Goal: Information Seeking & Learning: Learn about a topic

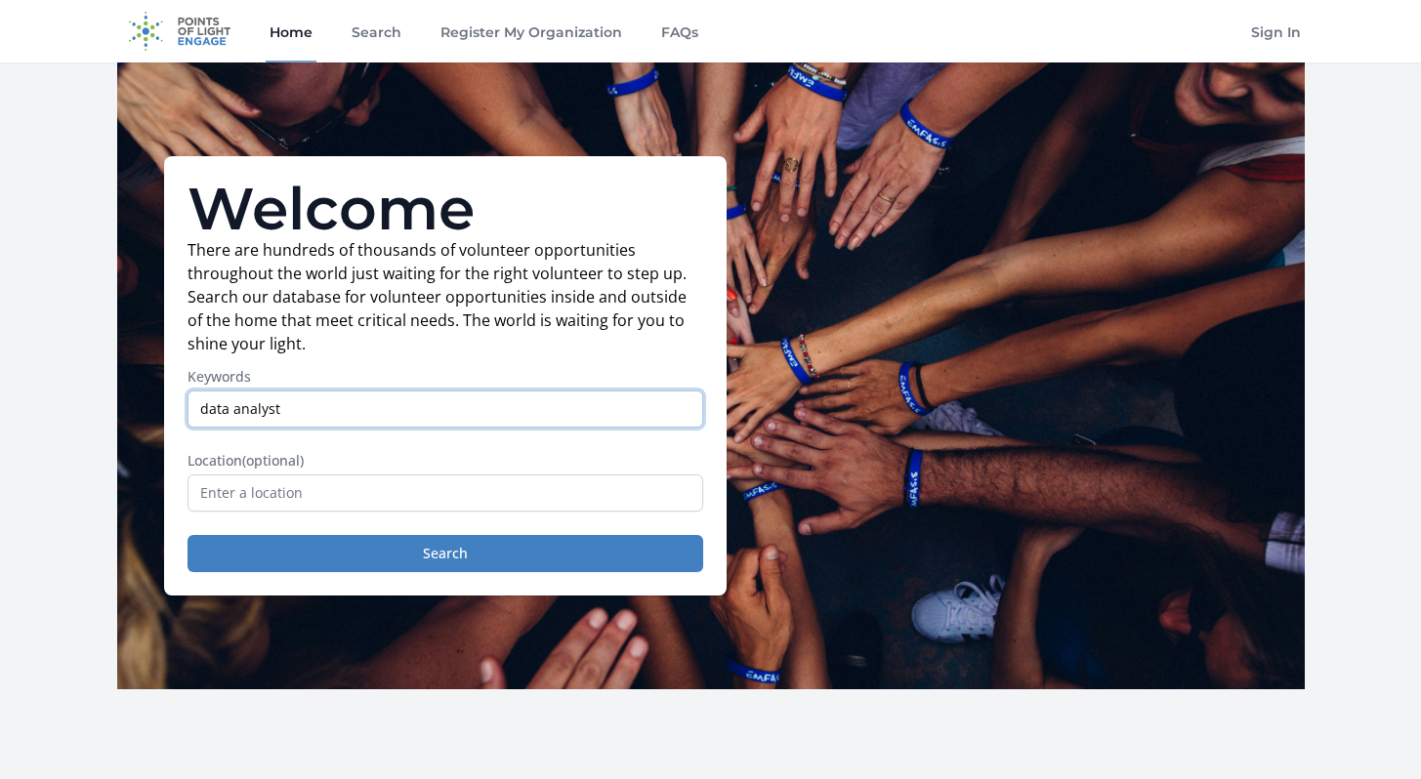
type input "data analyst"
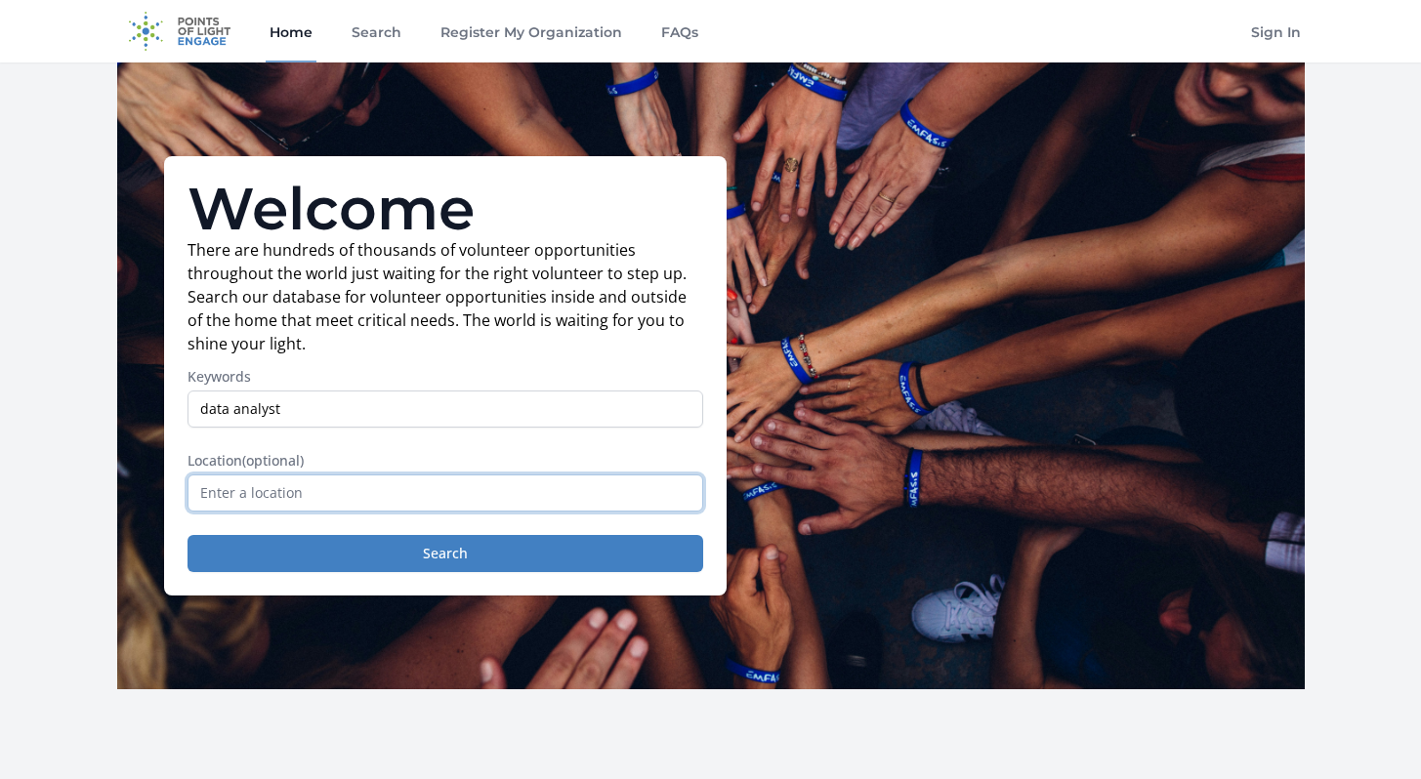
click at [327, 489] on input "text" at bounding box center [445, 493] width 516 height 37
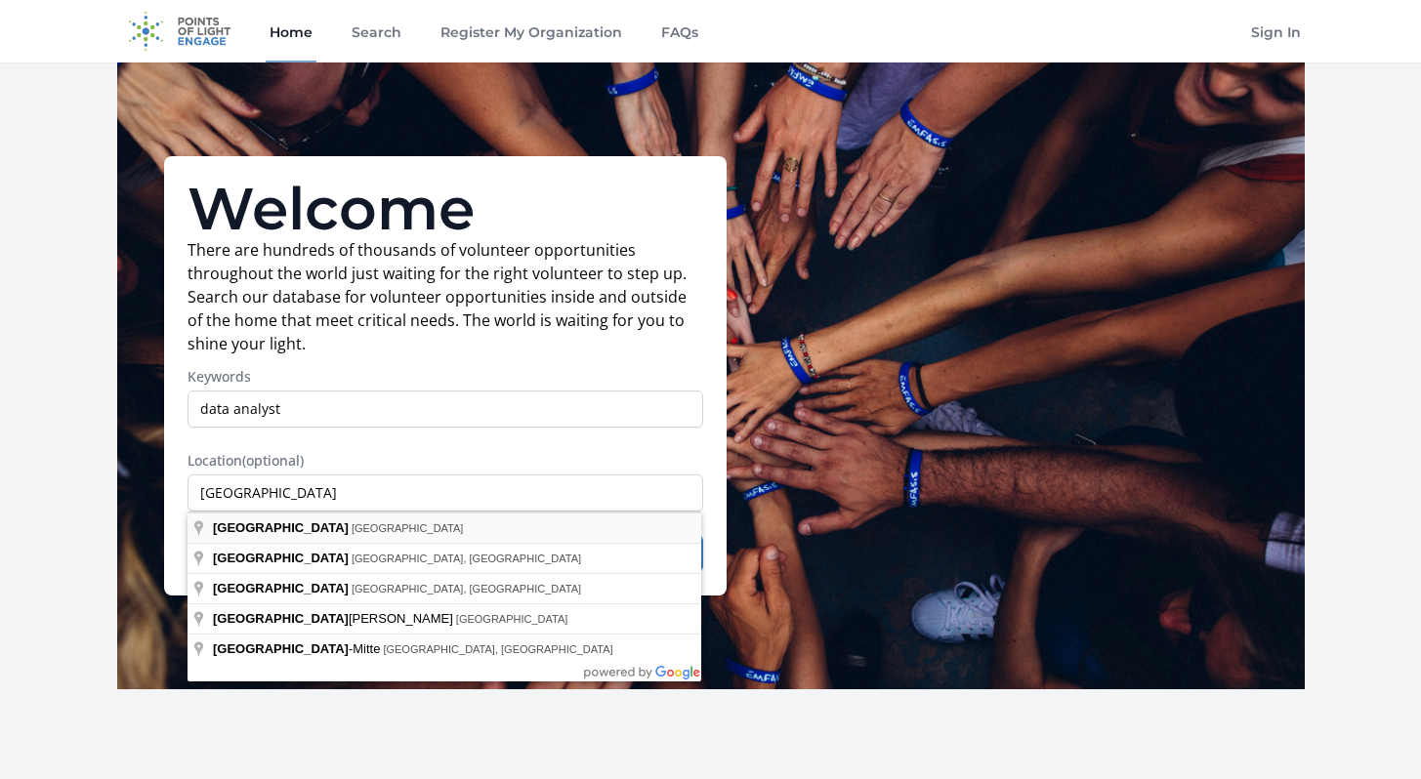
type input "[GEOGRAPHIC_DATA], [GEOGRAPHIC_DATA]"
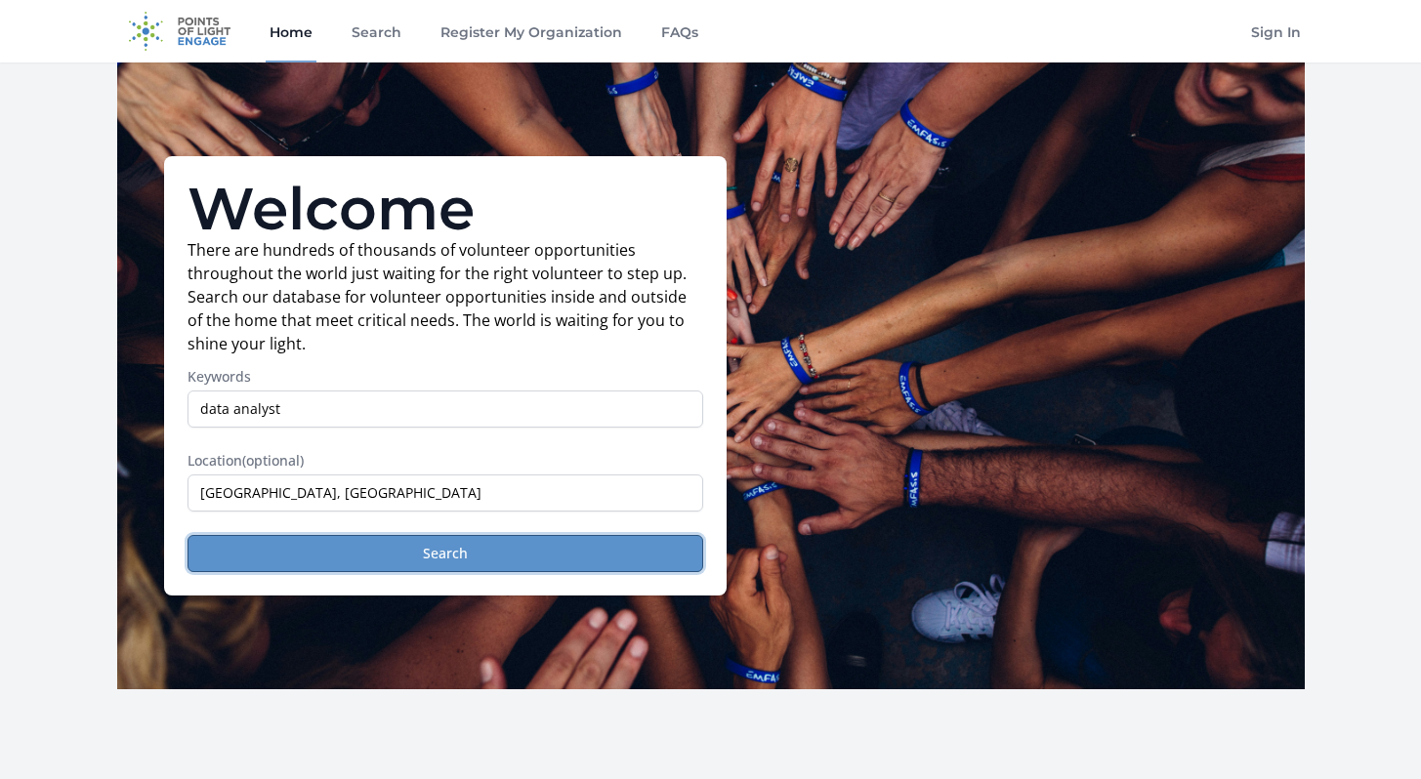
click at [341, 555] on button "Search" at bounding box center [445, 553] width 516 height 37
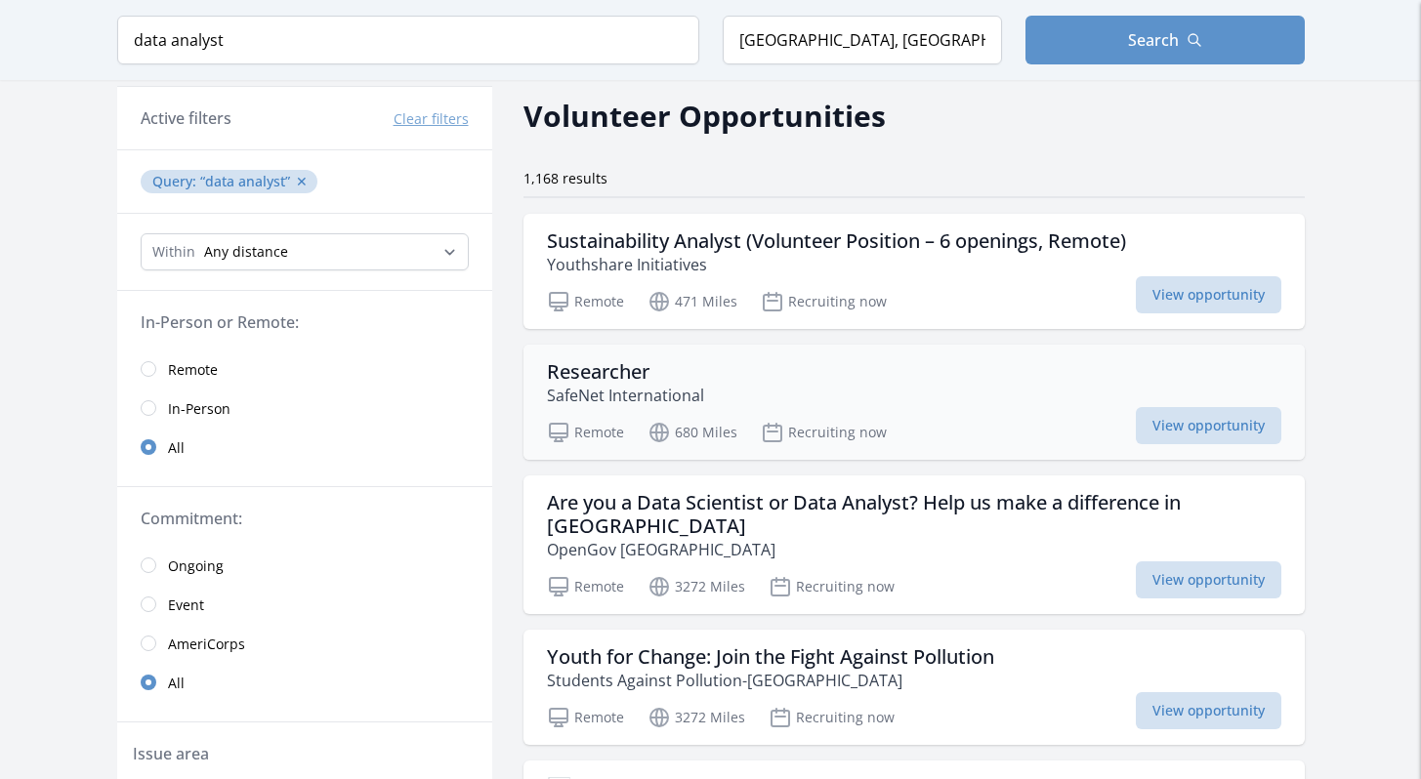
scroll to position [75, 0]
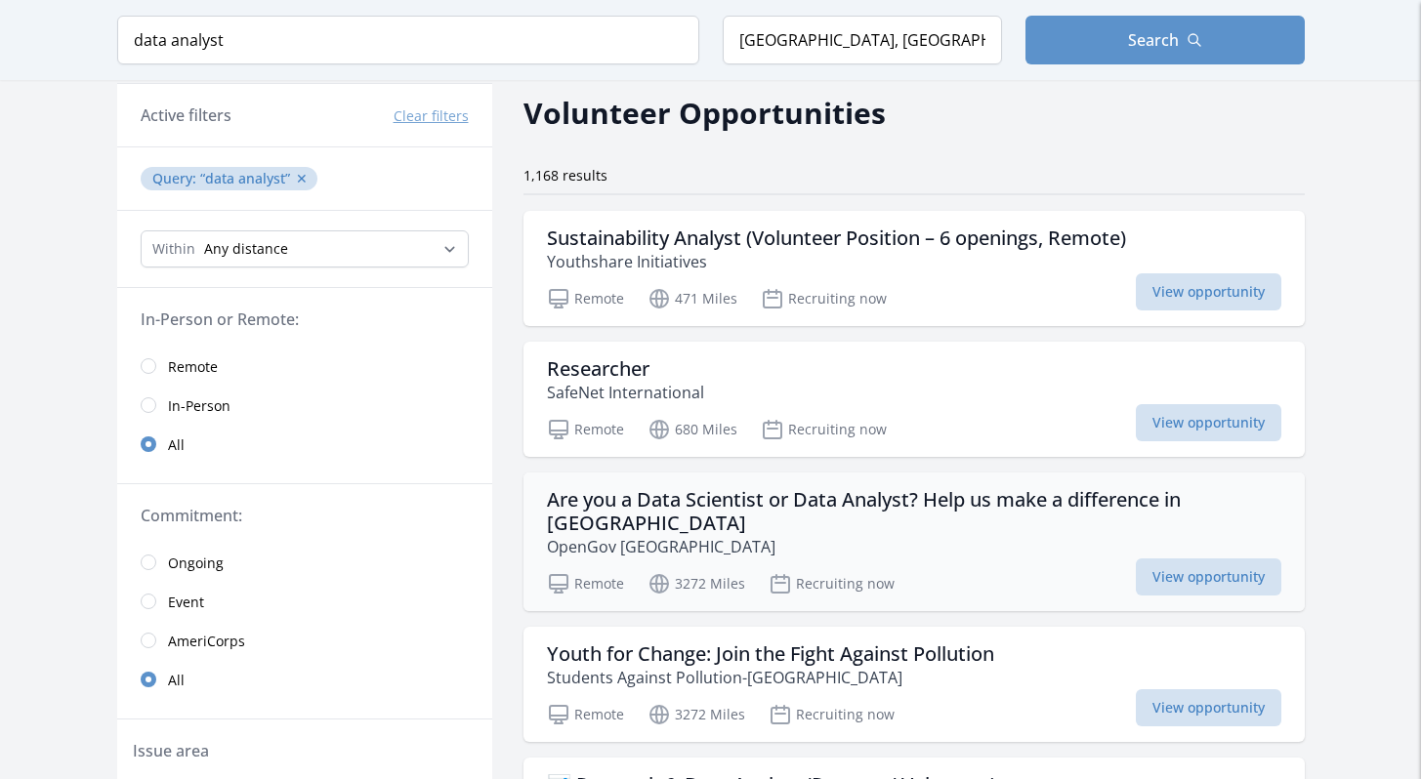
click at [661, 499] on h3 "Are you a Data Scientist or Data Analyst? Help us make a difference in [GEOGRAP…" at bounding box center [914, 511] width 734 height 47
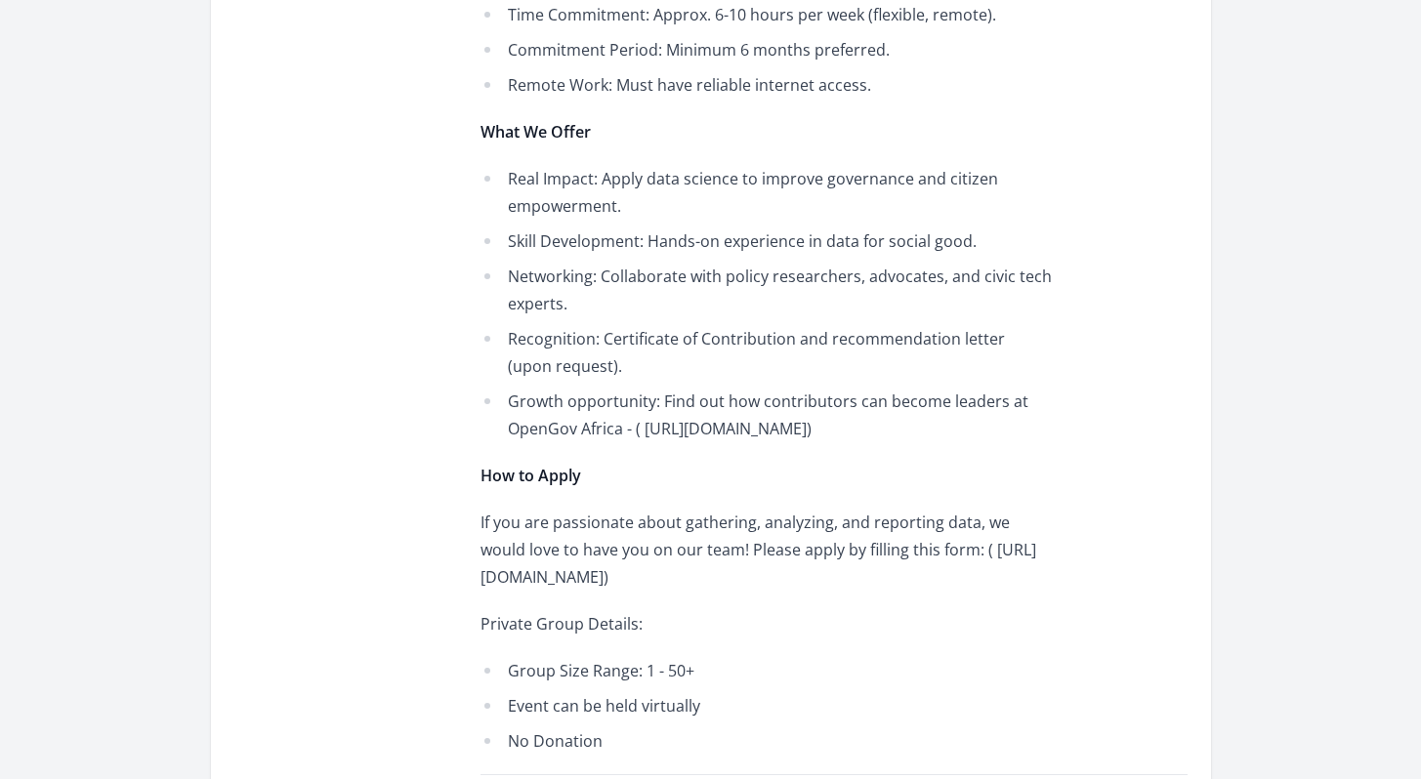
scroll to position [1684, 0]
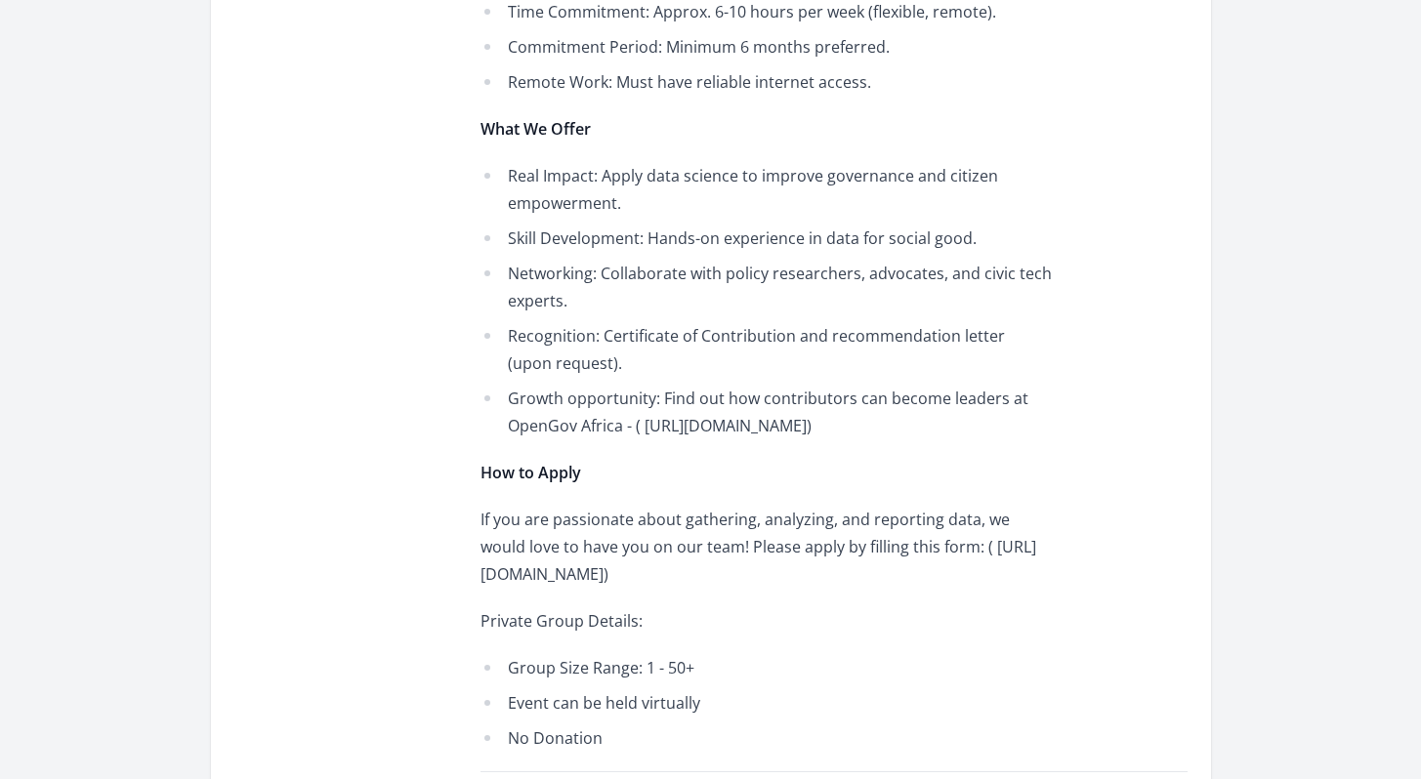
click at [833, 520] on p "If you are passionate about gathering, analyzing, and reporting data, we would …" at bounding box center [765, 547] width 571 height 82
drag, startPoint x: 773, startPoint y: 529, endPoint x: 476, endPoint y: 536, distance: 297.9
click at [476, 536] on div "Opportunity Details Ongoing Remote Recruiting now Lagos, NG Qualifications" at bounding box center [710, 38] width 953 height 2541
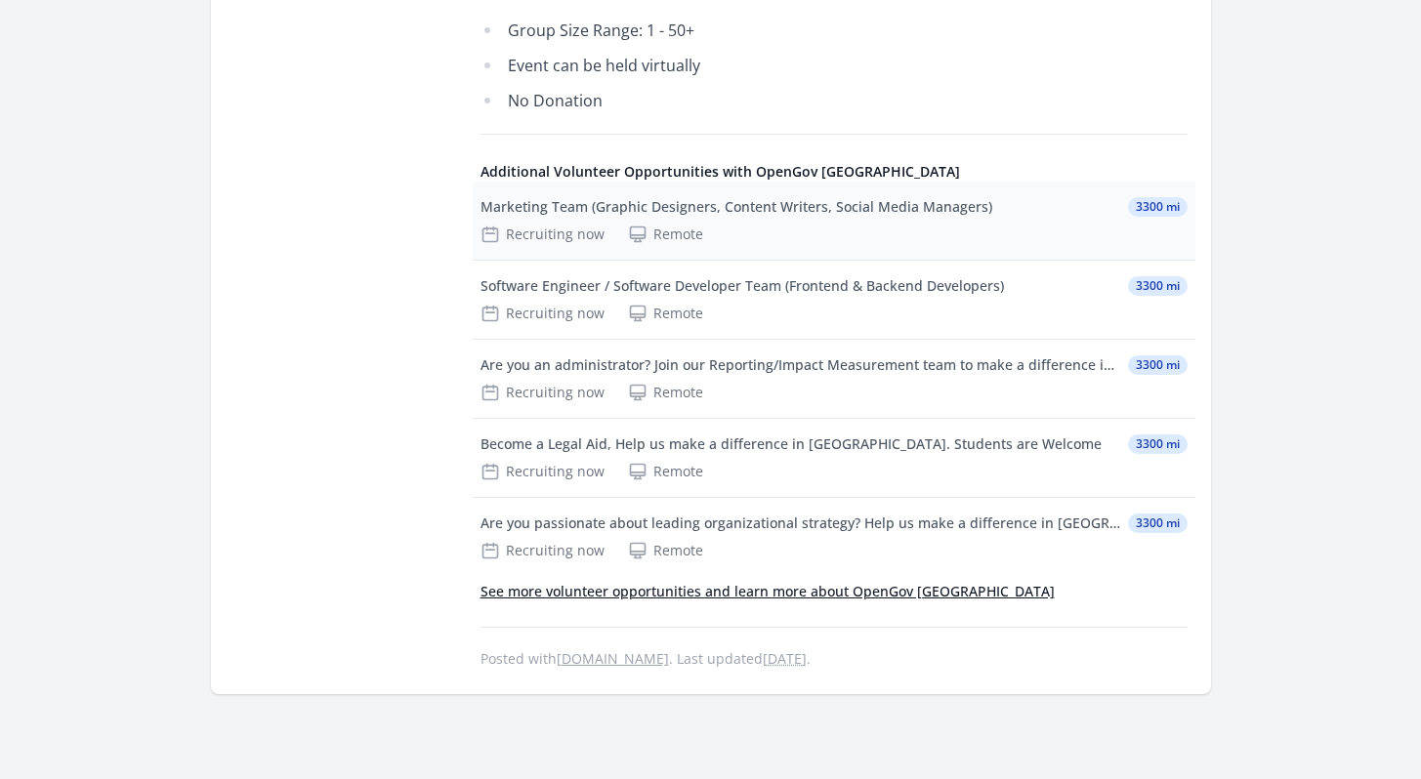
scroll to position [1923, 0]
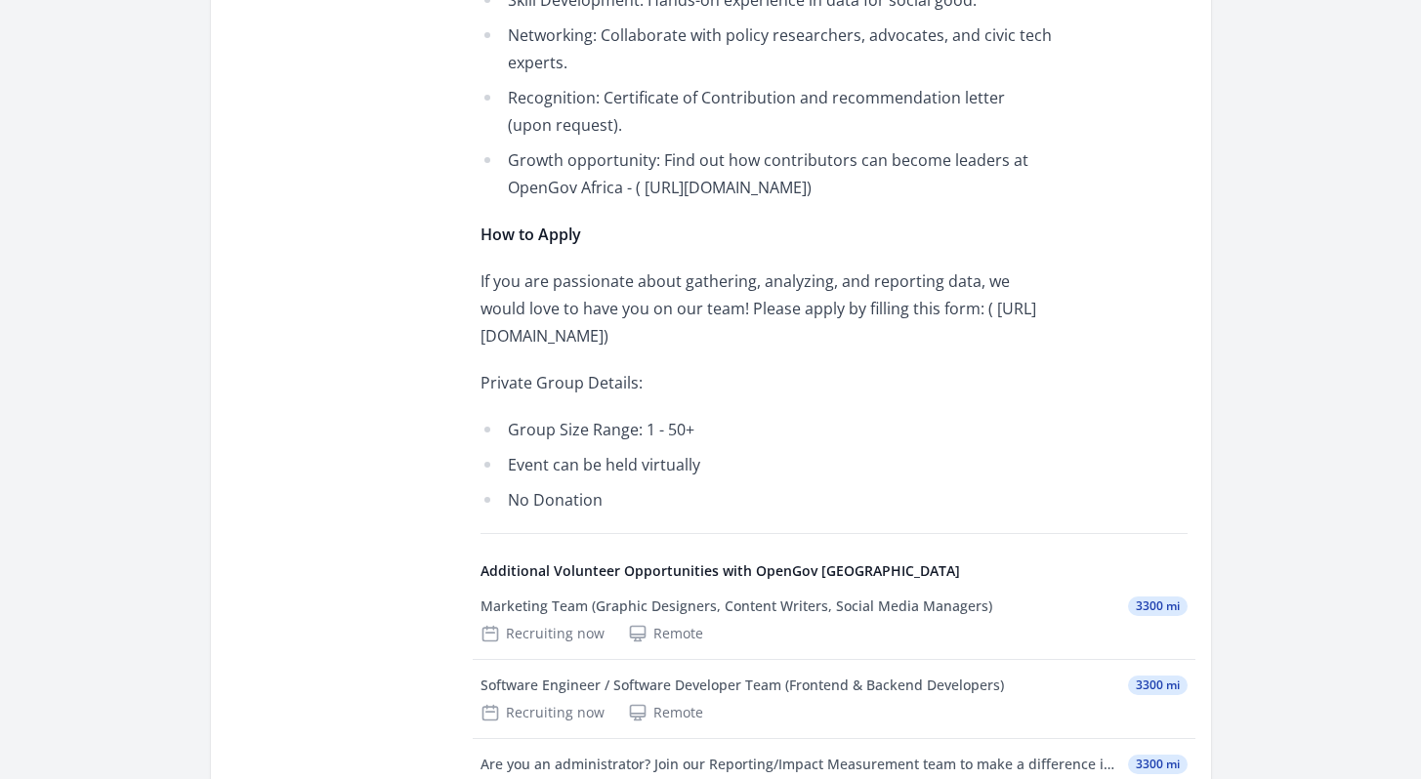
copy p "https://forms.gle/63BwMW3r7MxuJGYE6"
